Goal: Find contact information: Find contact information

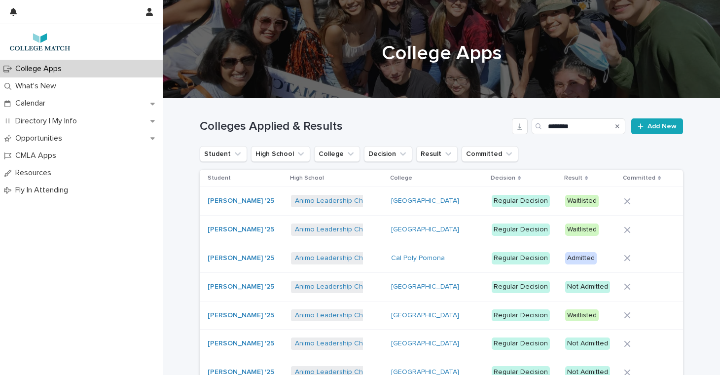
scroll to position [387, 0]
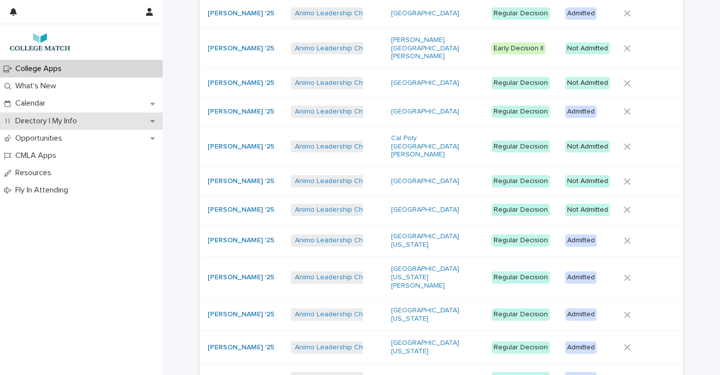
click at [30, 122] on p "Directory | My Info" at bounding box center [47, 120] width 73 height 9
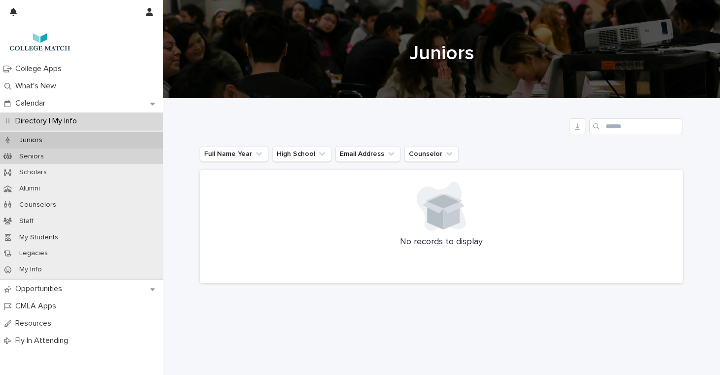
click at [42, 157] on p "Seniors" at bounding box center [31, 156] width 40 height 8
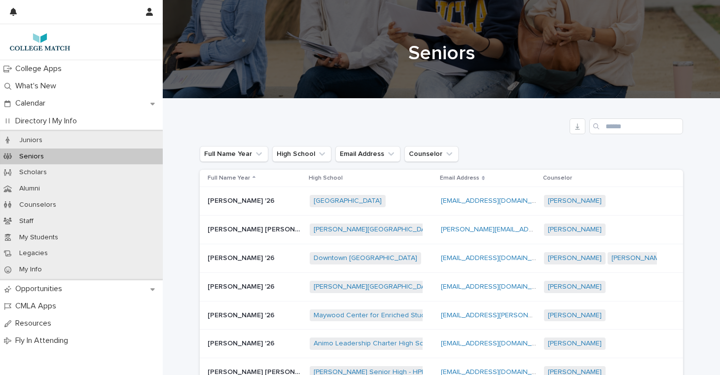
click at [601, 127] on div "Search" at bounding box center [597, 126] width 16 height 16
click at [609, 126] on input "Search" at bounding box center [636, 126] width 94 height 16
type input "*"
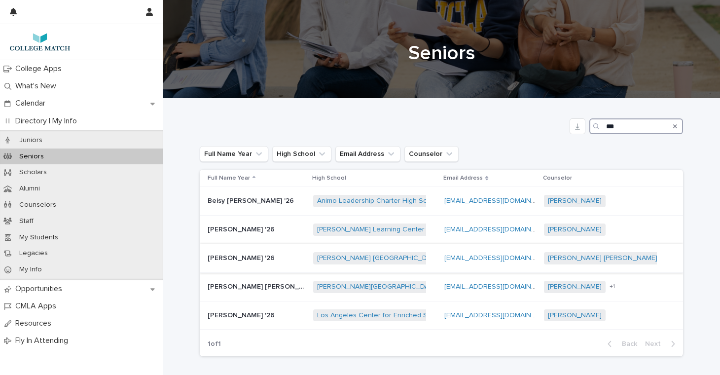
type input "***"
drag, startPoint x: 543, startPoint y: 254, endPoint x: 460, endPoint y: 258, distance: 82.9
click at [460, 258] on div "[EMAIL_ADDRESS][DOMAIN_NAME] [EMAIL_ADDRESS][DOMAIN_NAME]" at bounding box center [490, 258] width 92 height 8
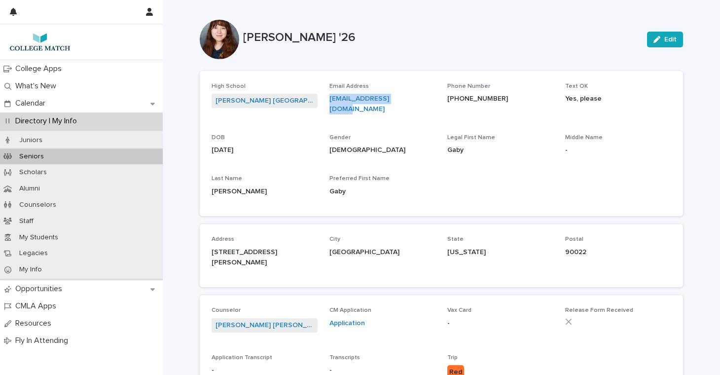
drag, startPoint x: 411, startPoint y: 98, endPoint x: 330, endPoint y: 98, distance: 80.8
click at [330, 98] on p "[EMAIL_ADDRESS][DOMAIN_NAME]" at bounding box center [382, 104] width 106 height 21
copy link "[EMAIL_ADDRESS][DOMAIN_NAME]"
